Goal: Check status: Check status

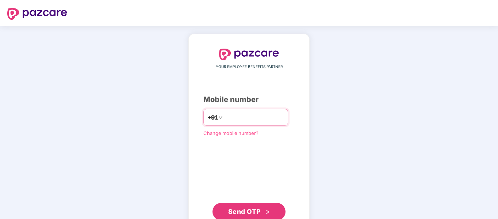
click at [224, 118] on input "number" at bounding box center [254, 117] width 60 height 12
type input "**********"
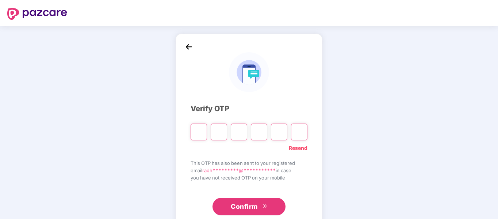
type input "*"
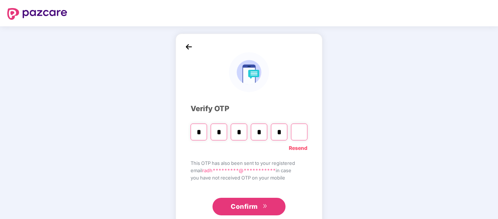
type input "*"
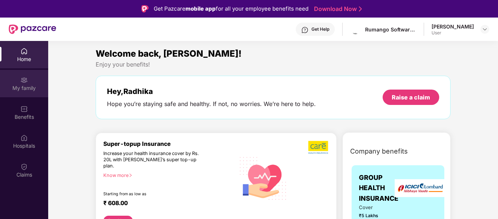
click at [34, 86] on div "My family" at bounding box center [24, 87] width 48 height 7
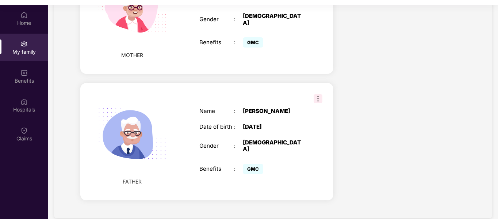
scroll to position [41, 0]
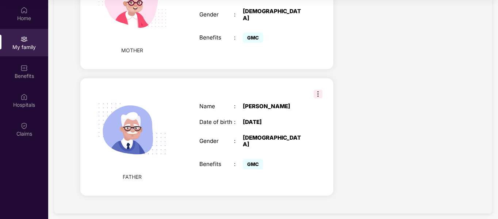
click at [319, 90] on img at bounding box center [318, 94] width 9 height 9
click at [301, 132] on div "Name : Prakash Achyut Kamat Date of birth : 20 Dec 1962 Gender : MALE Benefits …" at bounding box center [252, 137] width 120 height 86
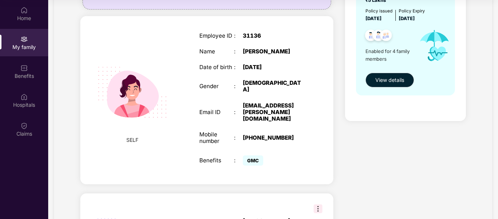
scroll to position [0, 0]
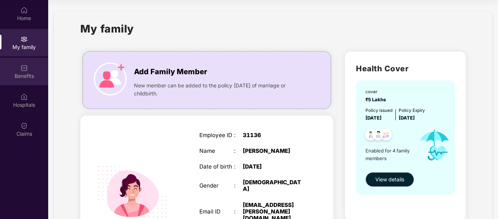
click at [24, 69] on img at bounding box center [23, 67] width 7 height 7
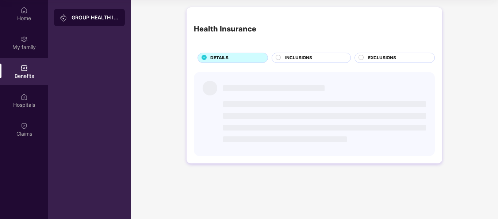
click at [24, 69] on img at bounding box center [23, 67] width 7 height 7
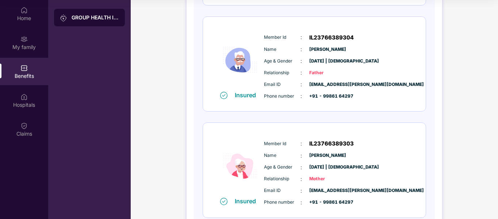
scroll to position [347, 0]
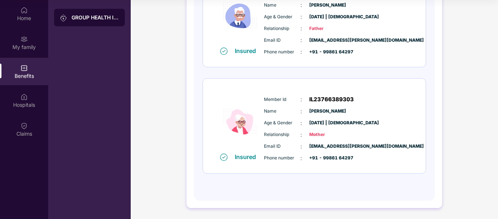
click at [353, 169] on div "Insured Member Id : IL23766389303 Name : Gayatri Prakash Kamat Age & Gender : 0…" at bounding box center [314, 126] width 223 height 95
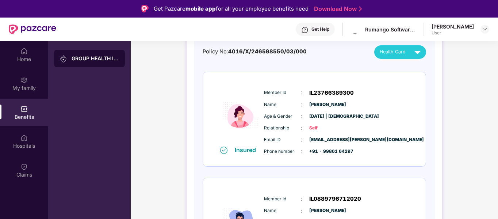
scroll to position [76, 0]
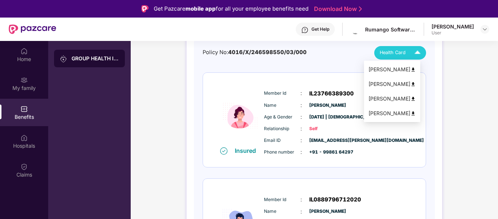
click at [408, 53] on div "Health Card" at bounding box center [402, 52] width 44 height 13
click at [416, 71] on img at bounding box center [413, 69] width 5 height 5
click at [391, 55] on span "Health Card" at bounding box center [393, 52] width 26 height 7
click at [416, 83] on img at bounding box center [413, 83] width 5 height 5
click at [401, 53] on span "Health Card" at bounding box center [393, 52] width 26 height 7
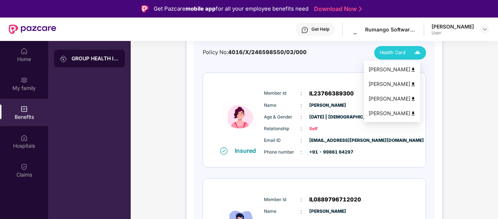
click at [416, 98] on img at bounding box center [413, 98] width 5 height 5
click at [406, 55] on div "Health Card" at bounding box center [402, 52] width 44 height 13
click at [416, 113] on img at bounding box center [413, 113] width 5 height 5
click at [386, 52] on span "Health Card" at bounding box center [393, 52] width 26 height 7
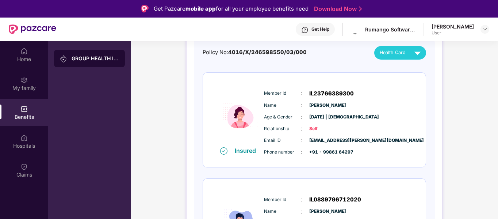
scroll to position [0, 0]
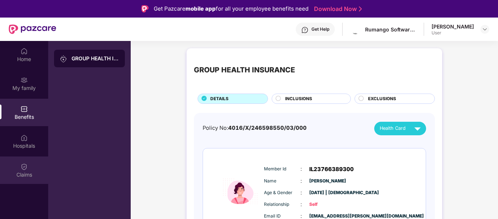
click at [28, 171] on div "Claims" at bounding box center [24, 174] width 48 height 7
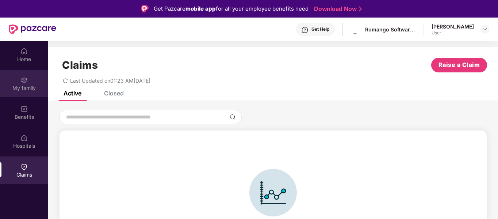
click at [31, 97] on div "My family" at bounding box center [24, 83] width 48 height 27
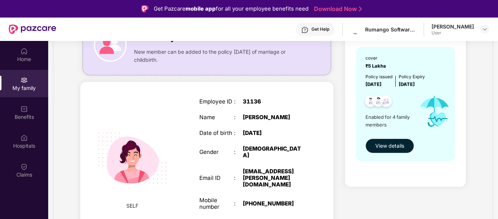
scroll to position [75, 0]
click at [391, 148] on span "View details" at bounding box center [390, 145] width 29 height 8
